Goal: Information Seeking & Learning: Learn about a topic

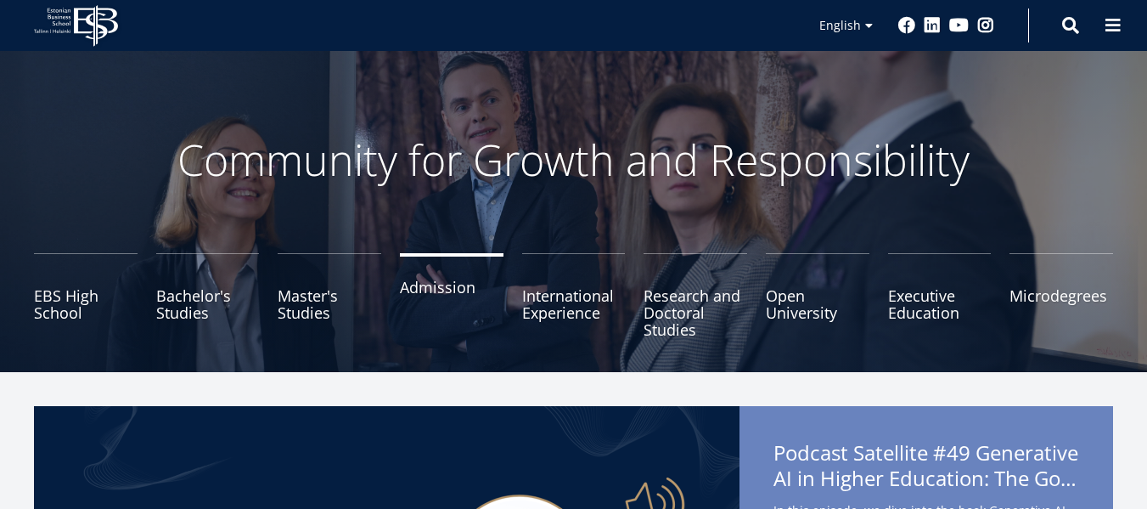
click at [448, 289] on link "Admission" at bounding box center [452, 295] width 104 height 85
click at [459, 282] on link "Admission" at bounding box center [452, 295] width 104 height 85
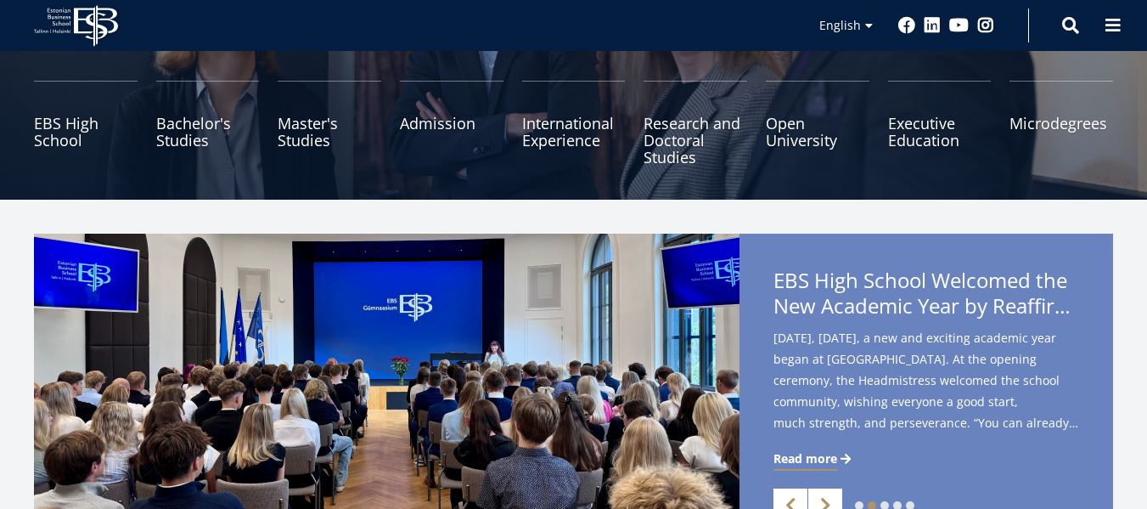
scroll to position [213, 0]
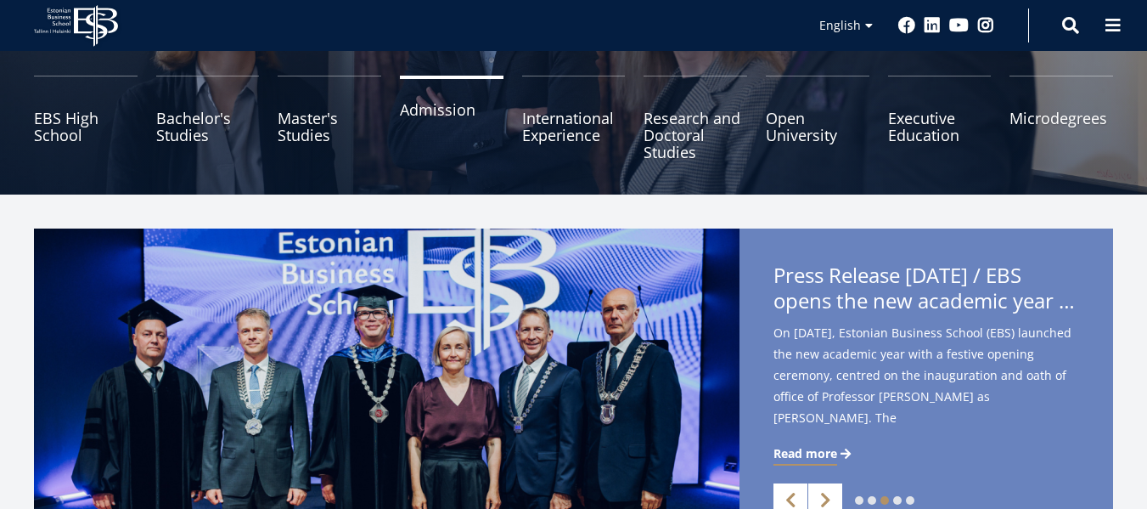
click at [465, 128] on link "Admission" at bounding box center [452, 118] width 104 height 85
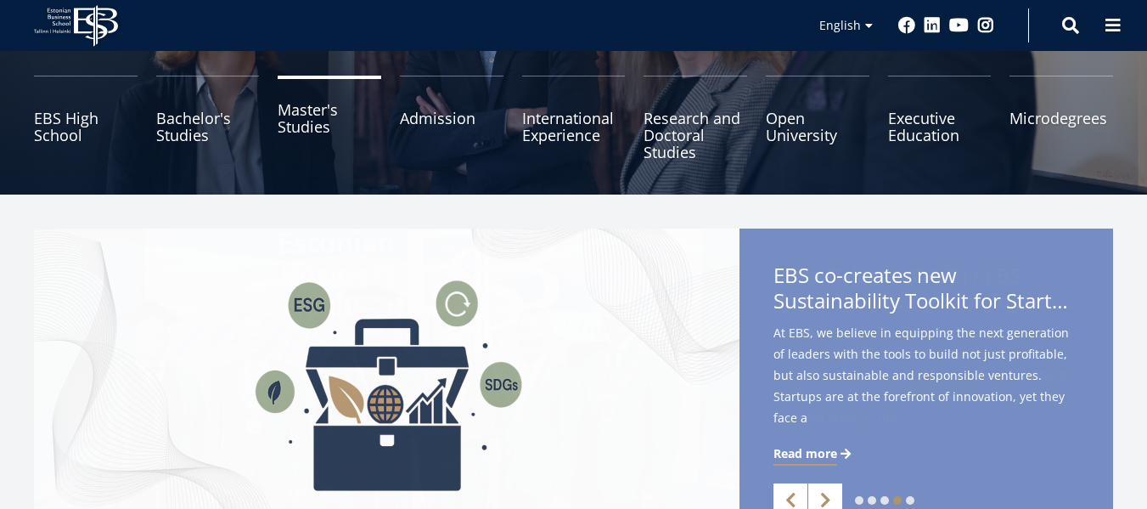
click at [324, 123] on link "Master's Studies" at bounding box center [330, 118] width 104 height 85
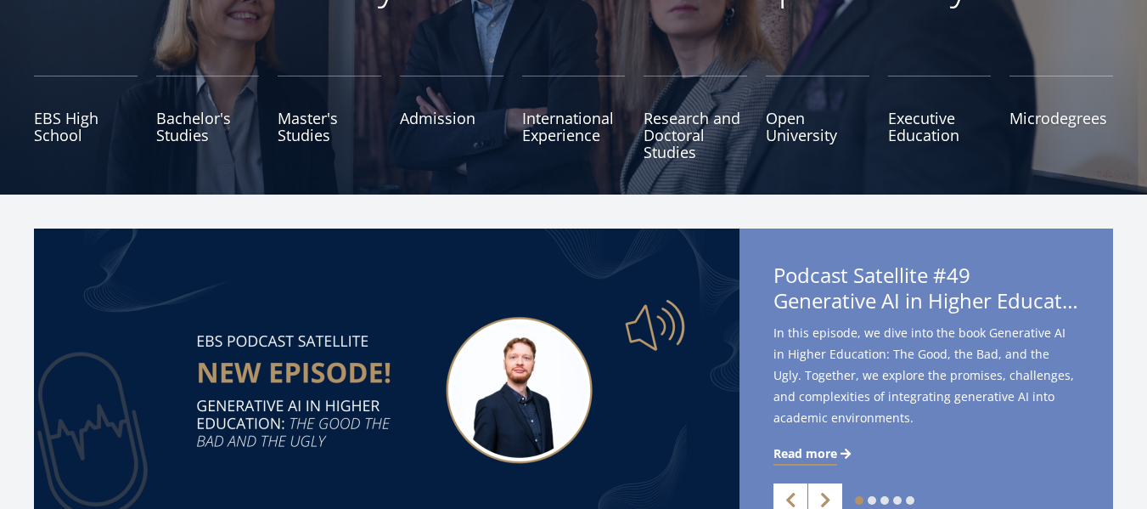
scroll to position [137, 0]
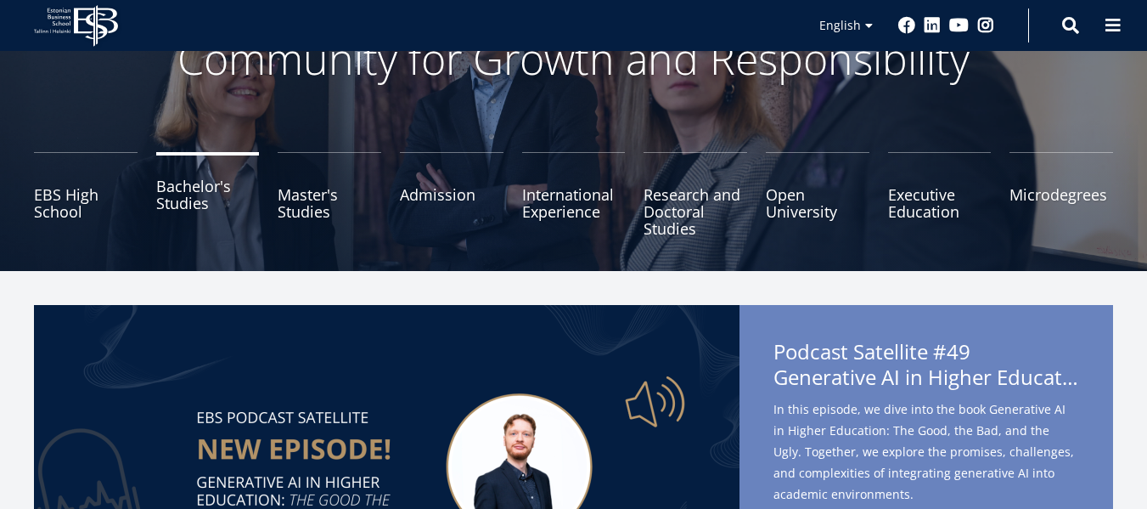
click at [196, 216] on link "Bachelor's Studies" at bounding box center [208, 194] width 104 height 85
